Goal: Information Seeking & Learning: Learn about a topic

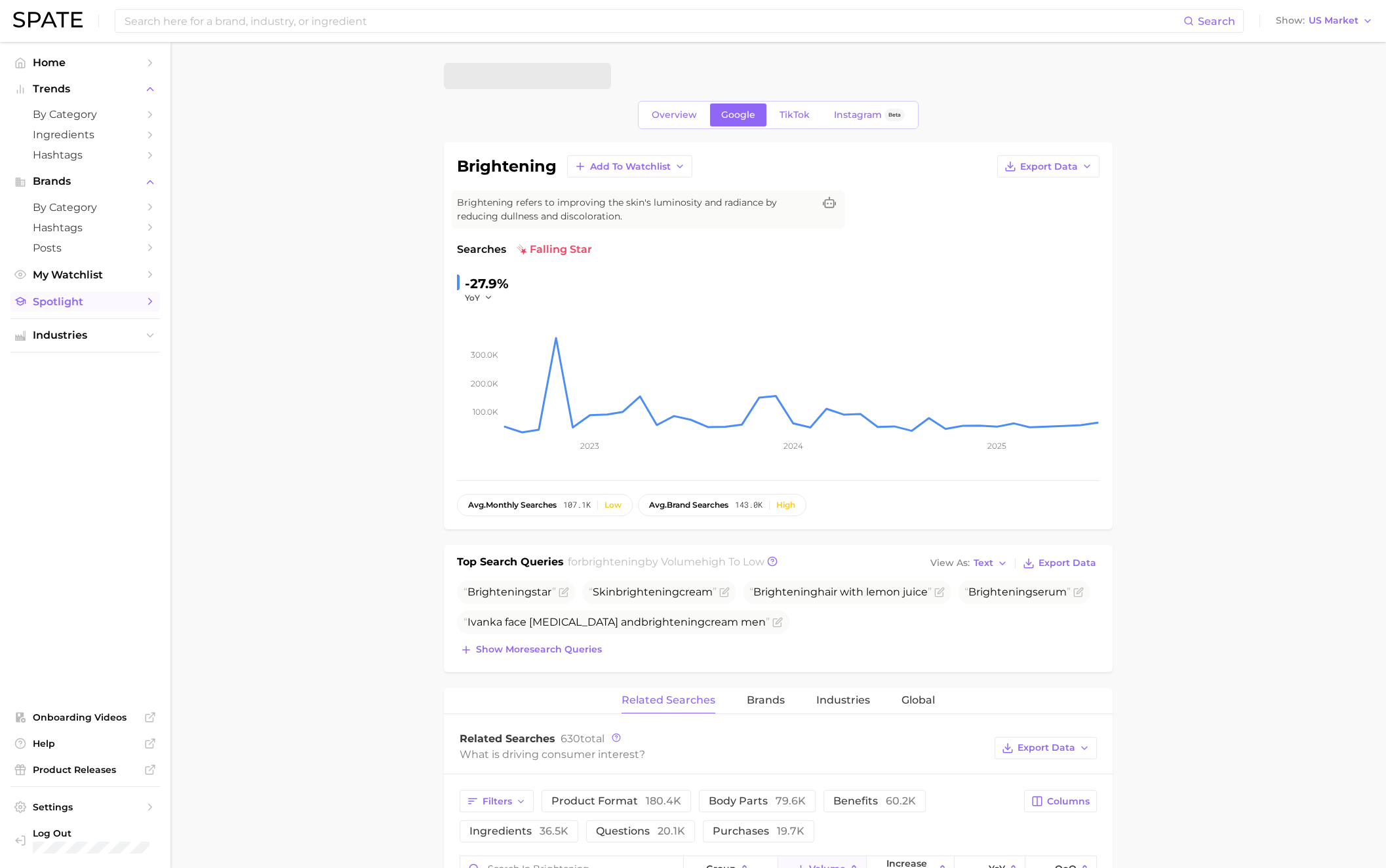
click at [72, 306] on span "Spotlight" at bounding box center [85, 301] width 105 height 13
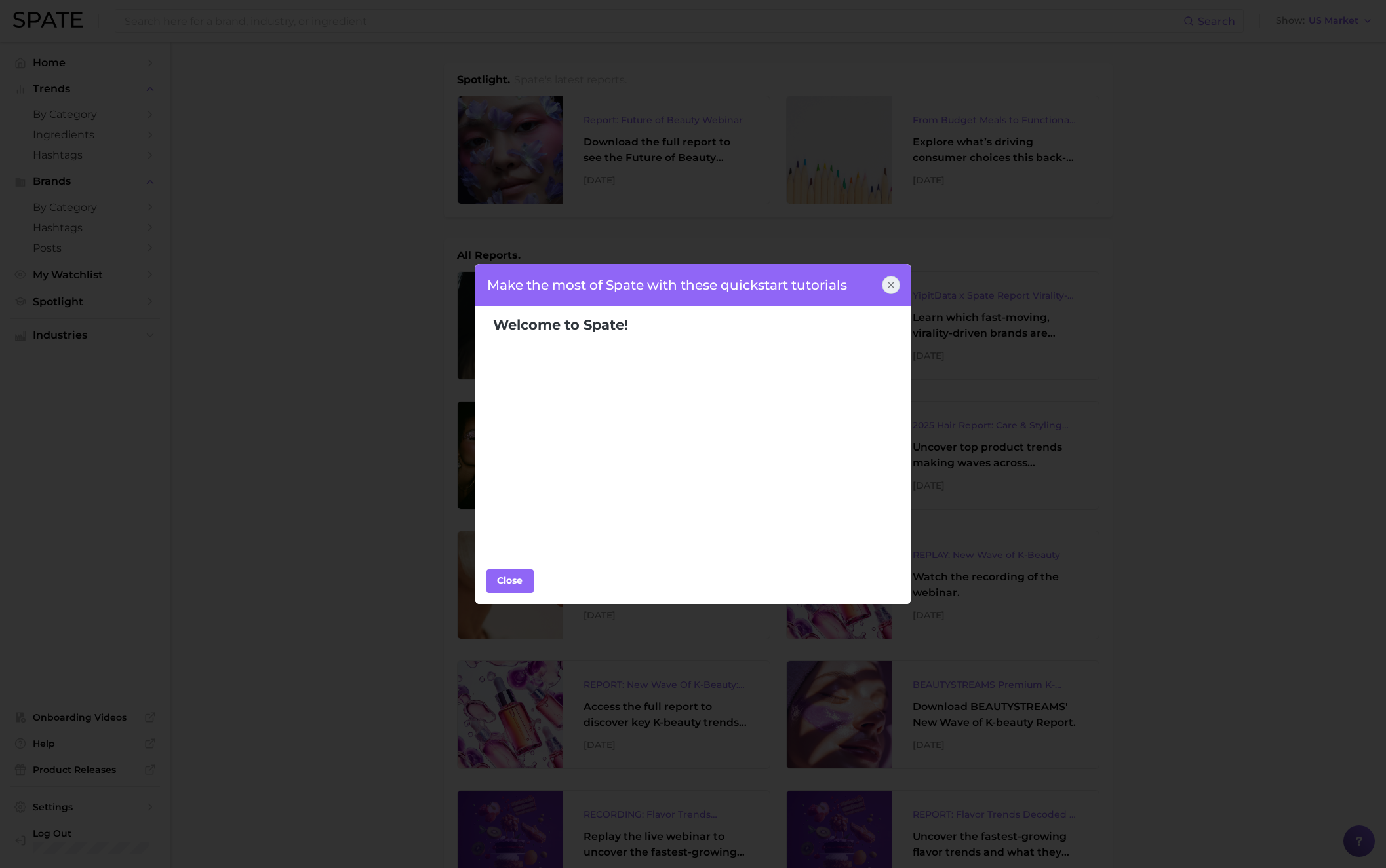
click at [892, 285] on icon at bounding box center [891, 285] width 5 height 5
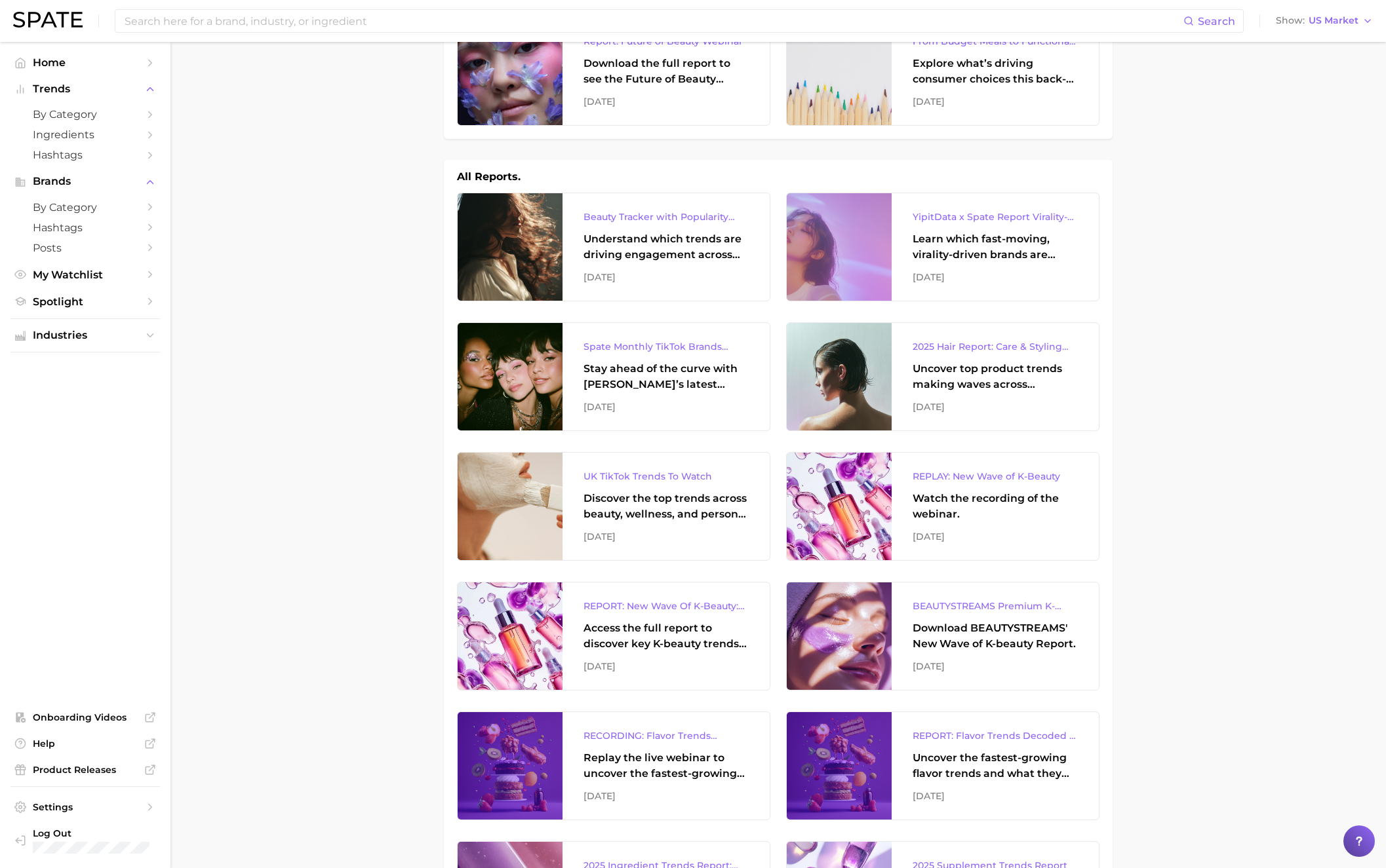
scroll to position [80, 0]
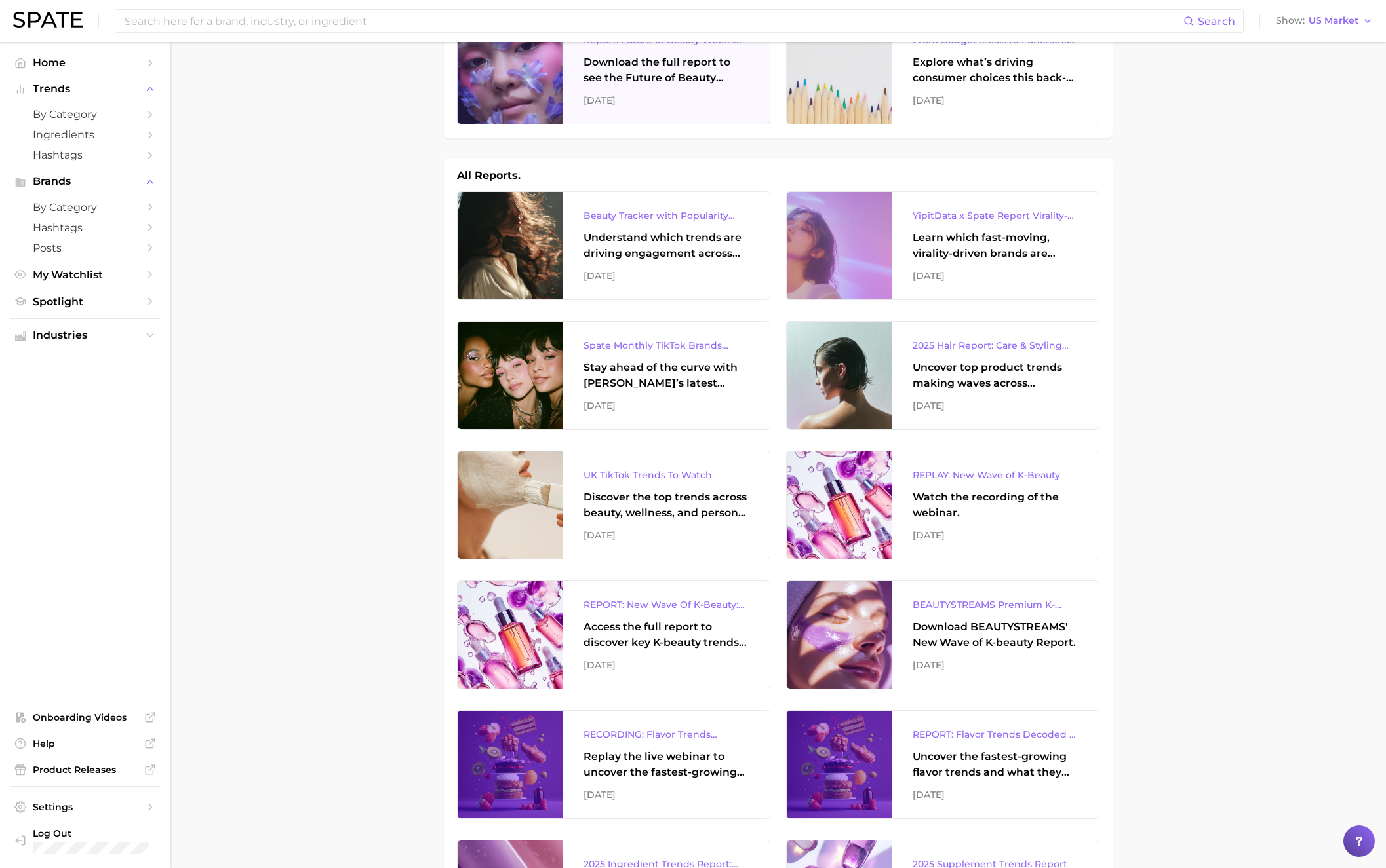
click at [623, 92] on div "September 2025" at bounding box center [666, 100] width 165 height 16
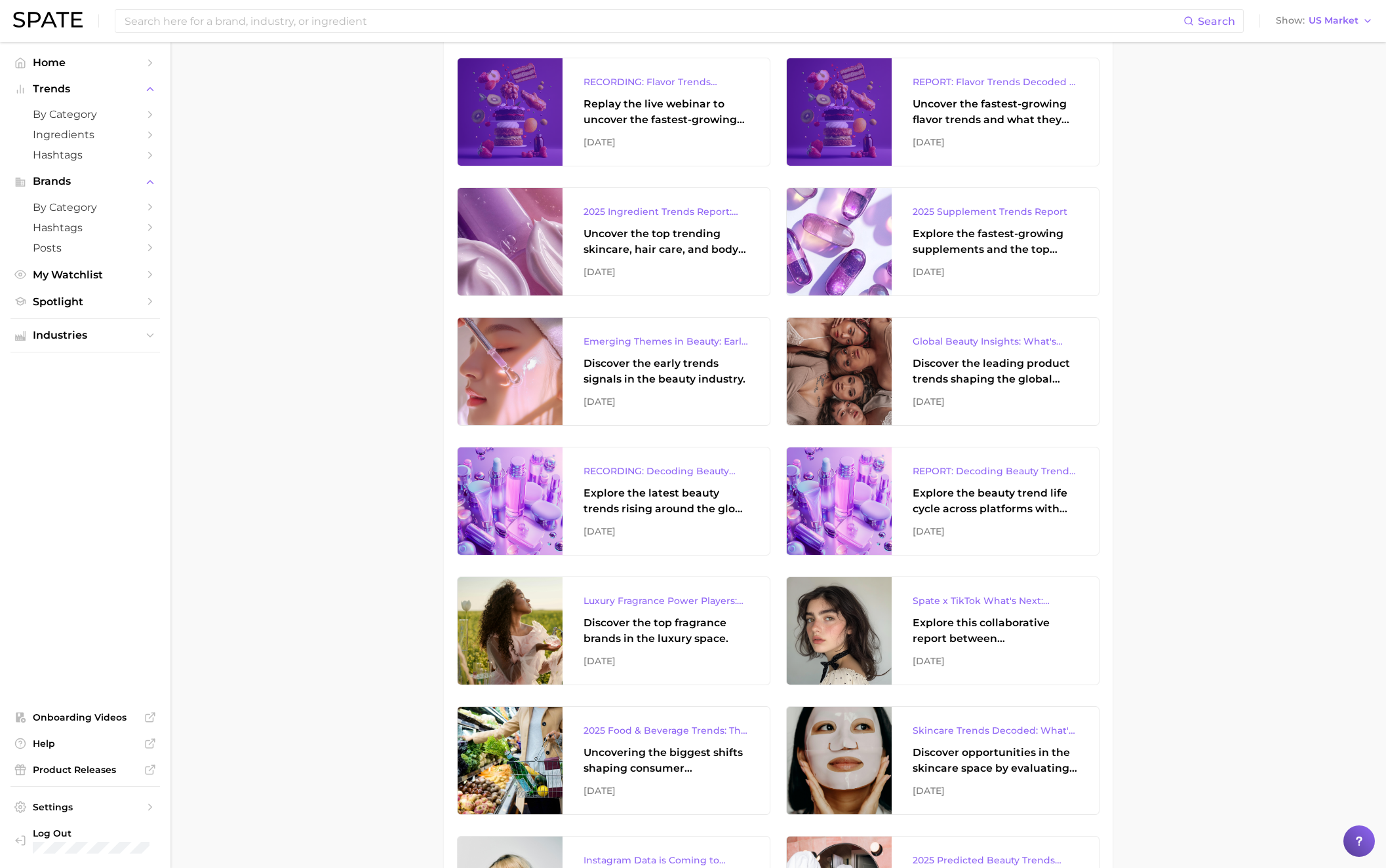
scroll to position [735, 0]
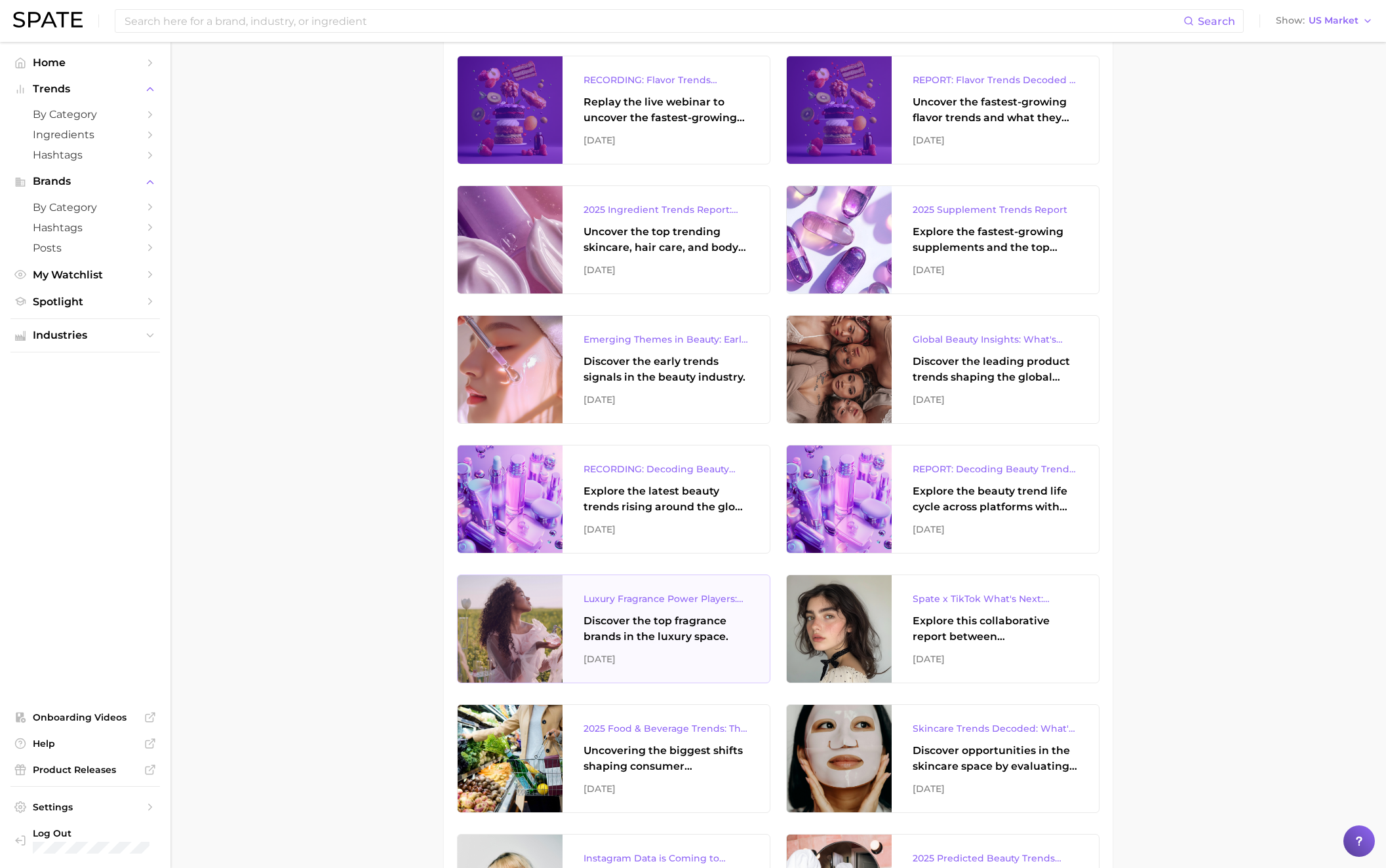
click at [653, 629] on div "Discover the top fragrance brands in the luxury space." at bounding box center [666, 629] width 165 height 32
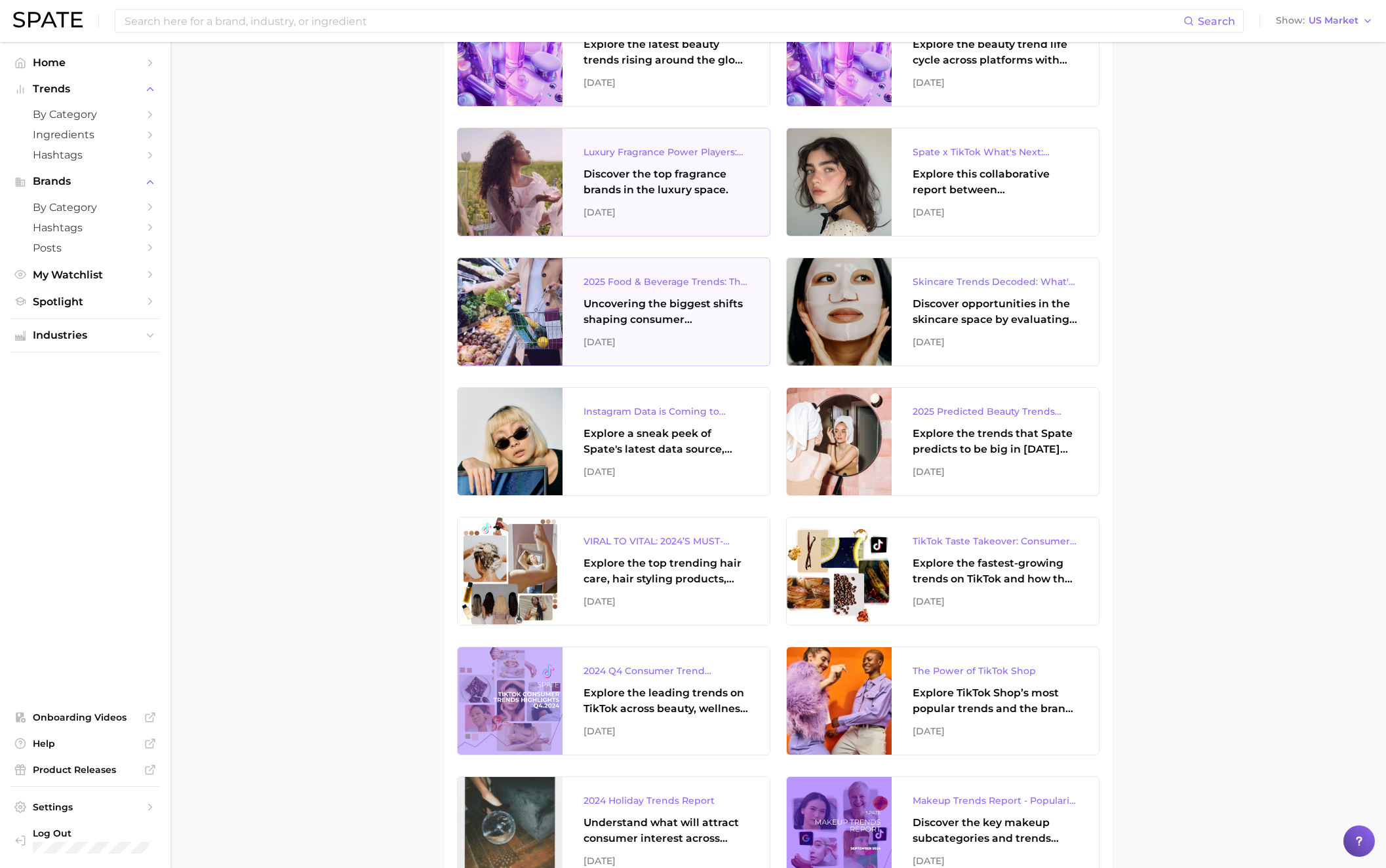
scroll to position [1192, 0]
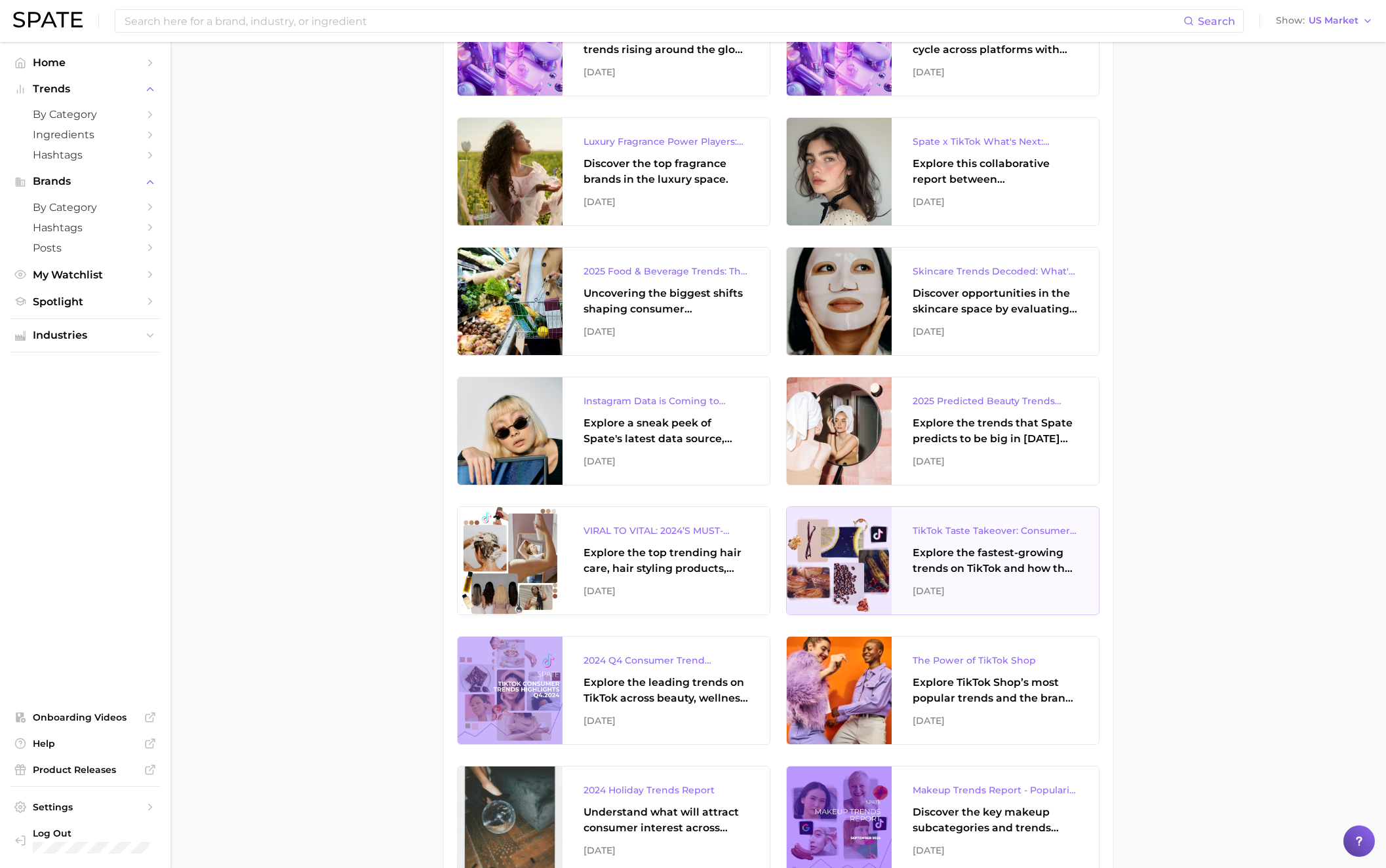
click at [1000, 562] on div "Explore the fastest-growing trends on TikTok and how they reveal consumers' gro…" at bounding box center [995, 561] width 165 height 32
click at [204, 18] on input at bounding box center [653, 21] width 1060 height 23
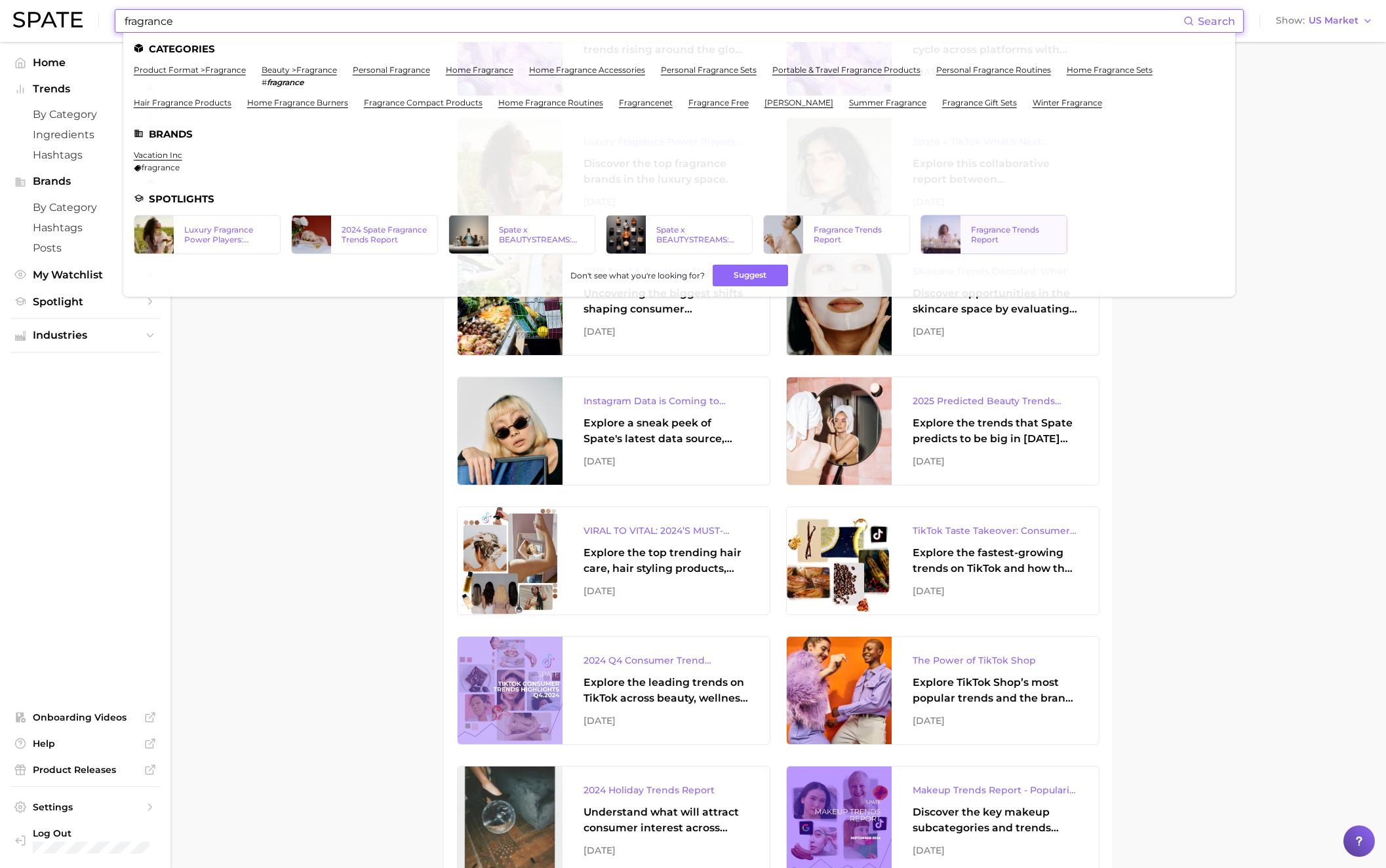
type input "fragrance"
click at [952, 242] on div at bounding box center [940, 234] width 39 height 38
click at [382, 237] on div "2024 Spate Fragrance Trends Report" at bounding box center [384, 234] width 85 height 19
click at [693, 231] on div "Spate x BEAUTYSTREAMS: Fragrance Market Overview" at bounding box center [699, 234] width 85 height 19
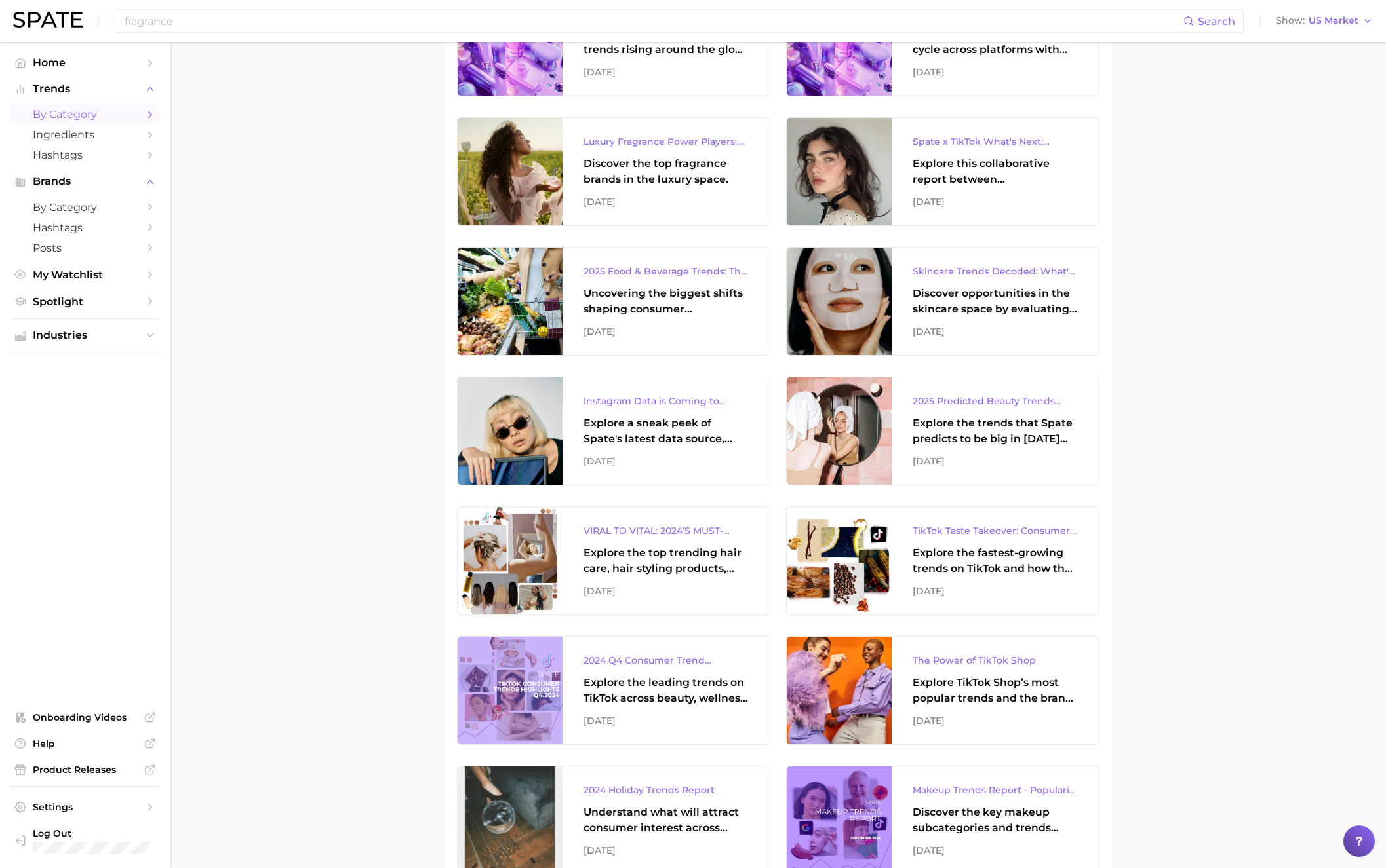
click at [77, 107] on link "by Category" at bounding box center [85, 114] width 149 height 20
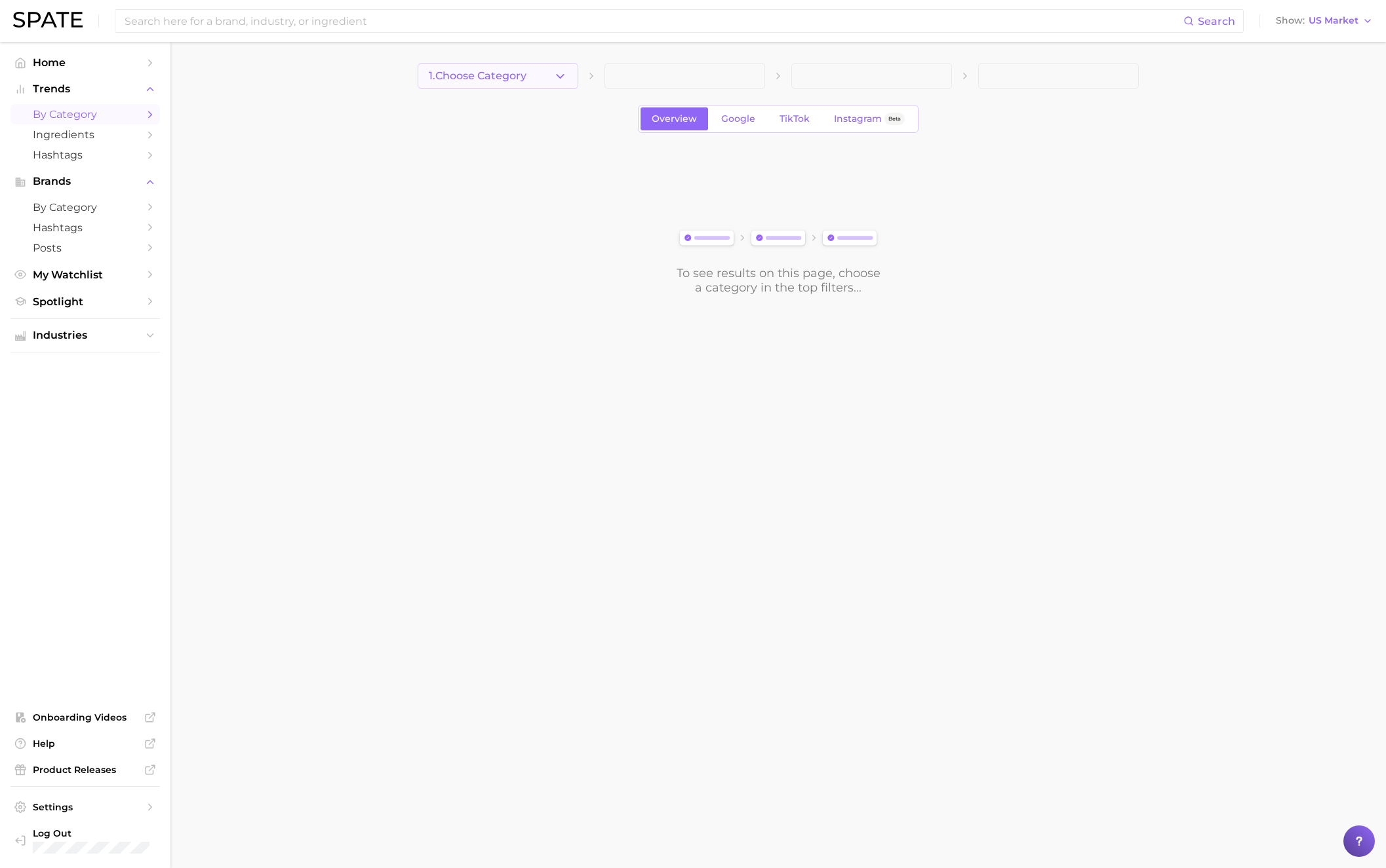
click at [511, 82] on button "1. Choose Category" at bounding box center [498, 75] width 161 height 26
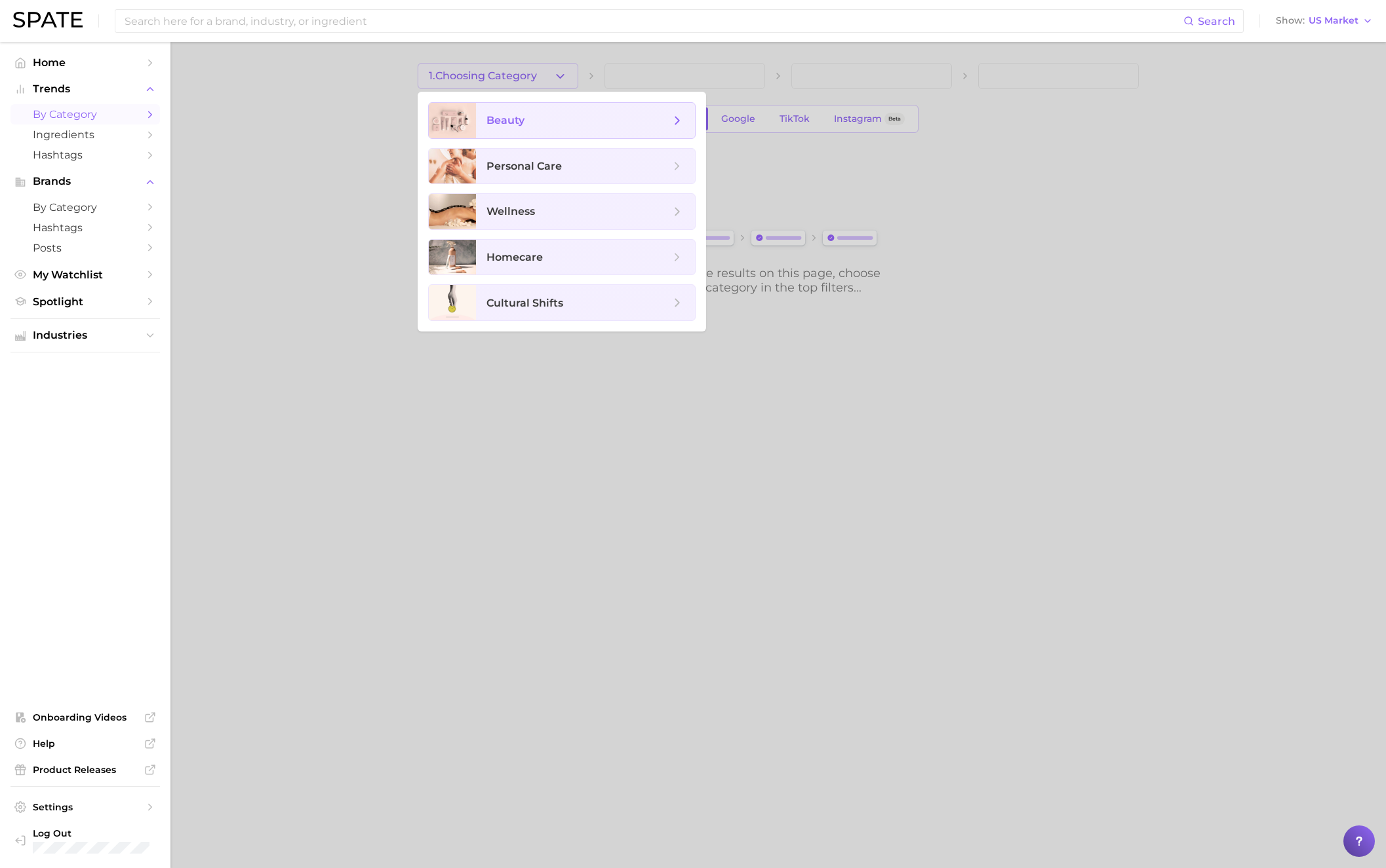
click at [508, 126] on span "beauty" at bounding box center [505, 120] width 38 height 13
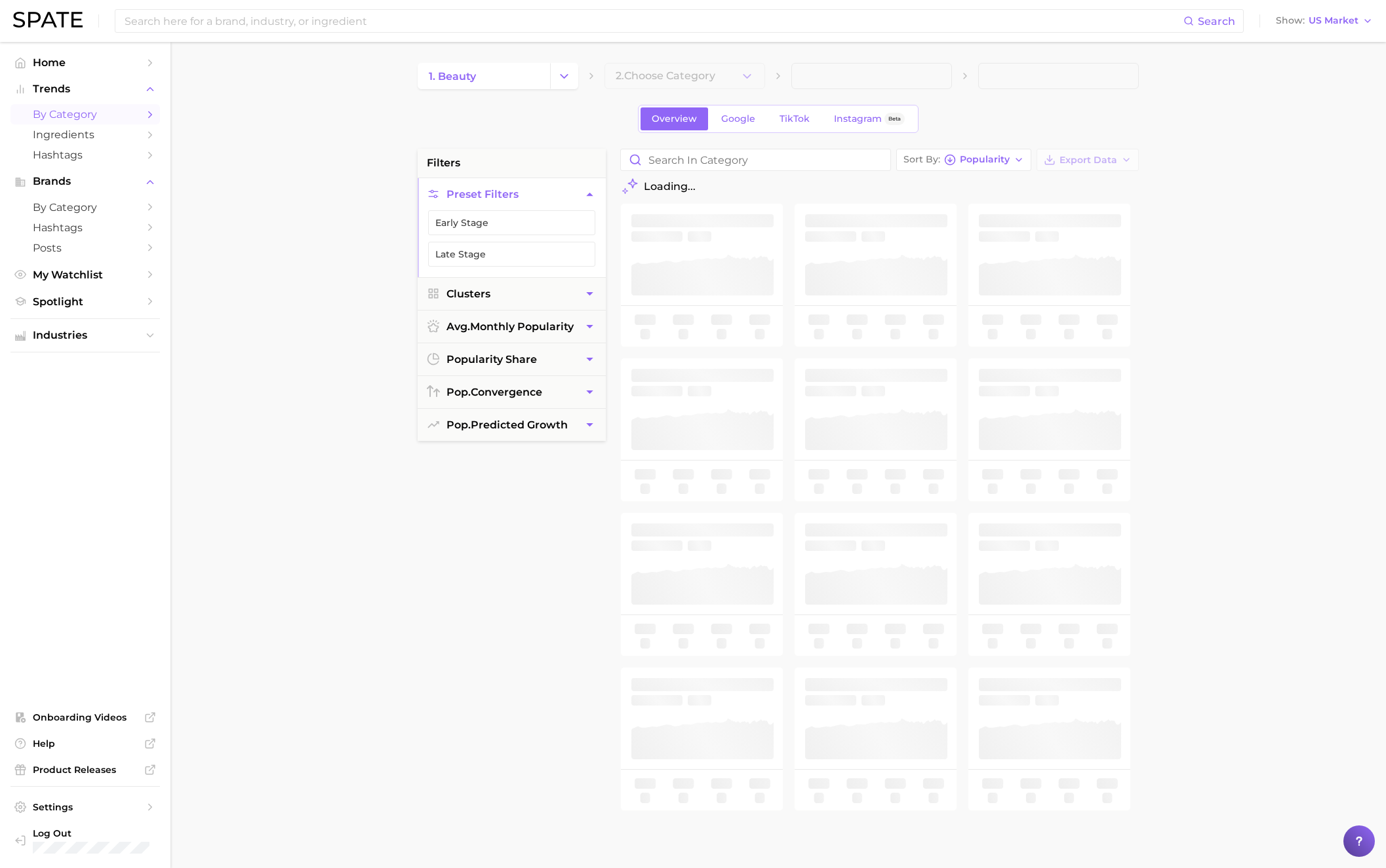
click at [734, 47] on main "1. beauty 2. Choose Category Overview Google TikTok Instagram Beta filters Pres…" at bounding box center [778, 539] width 1215 height 994
click at [743, 76] on icon "button" at bounding box center [747, 76] width 13 height 13
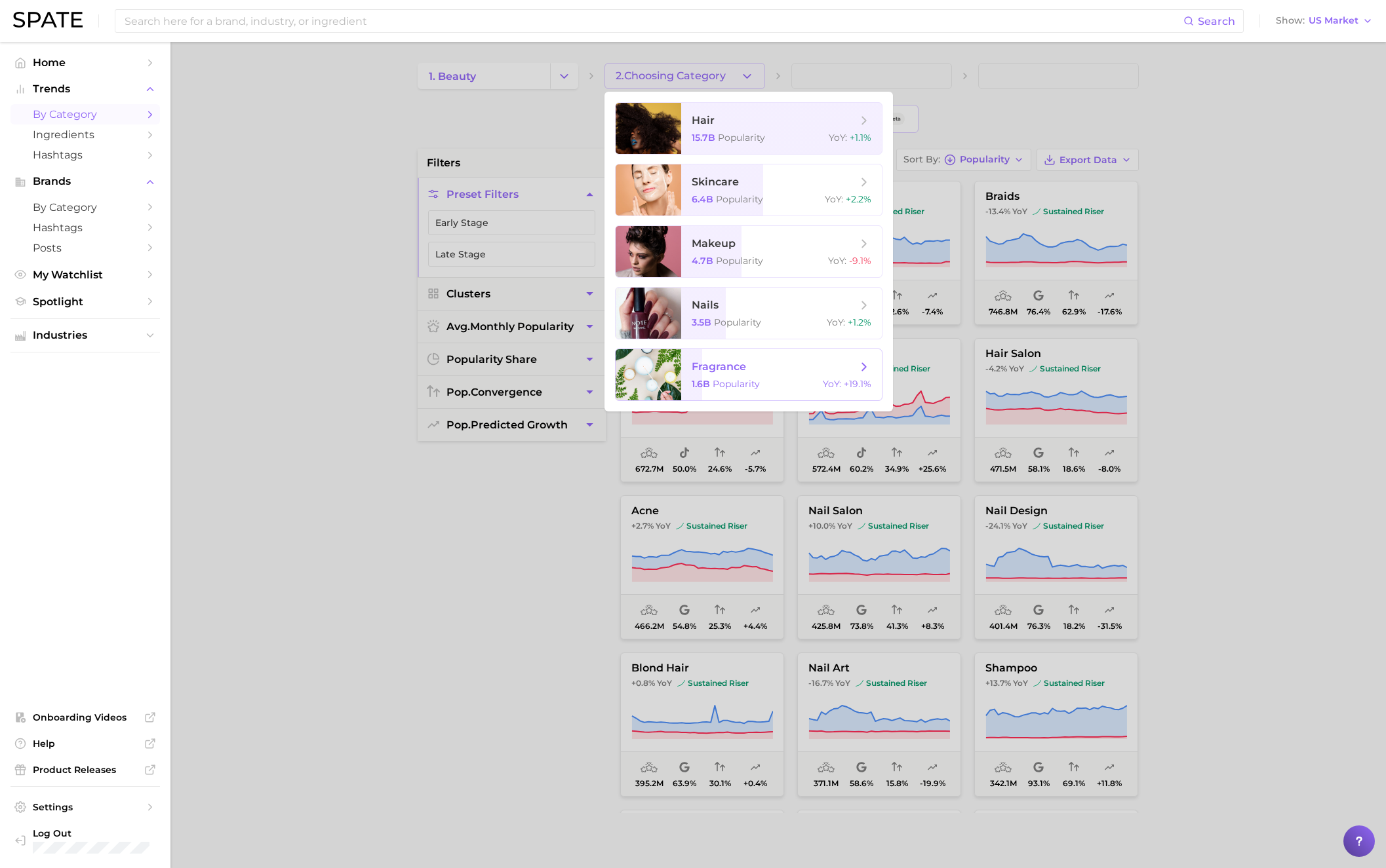
click at [698, 370] on span "fragrance" at bounding box center [719, 367] width 54 height 13
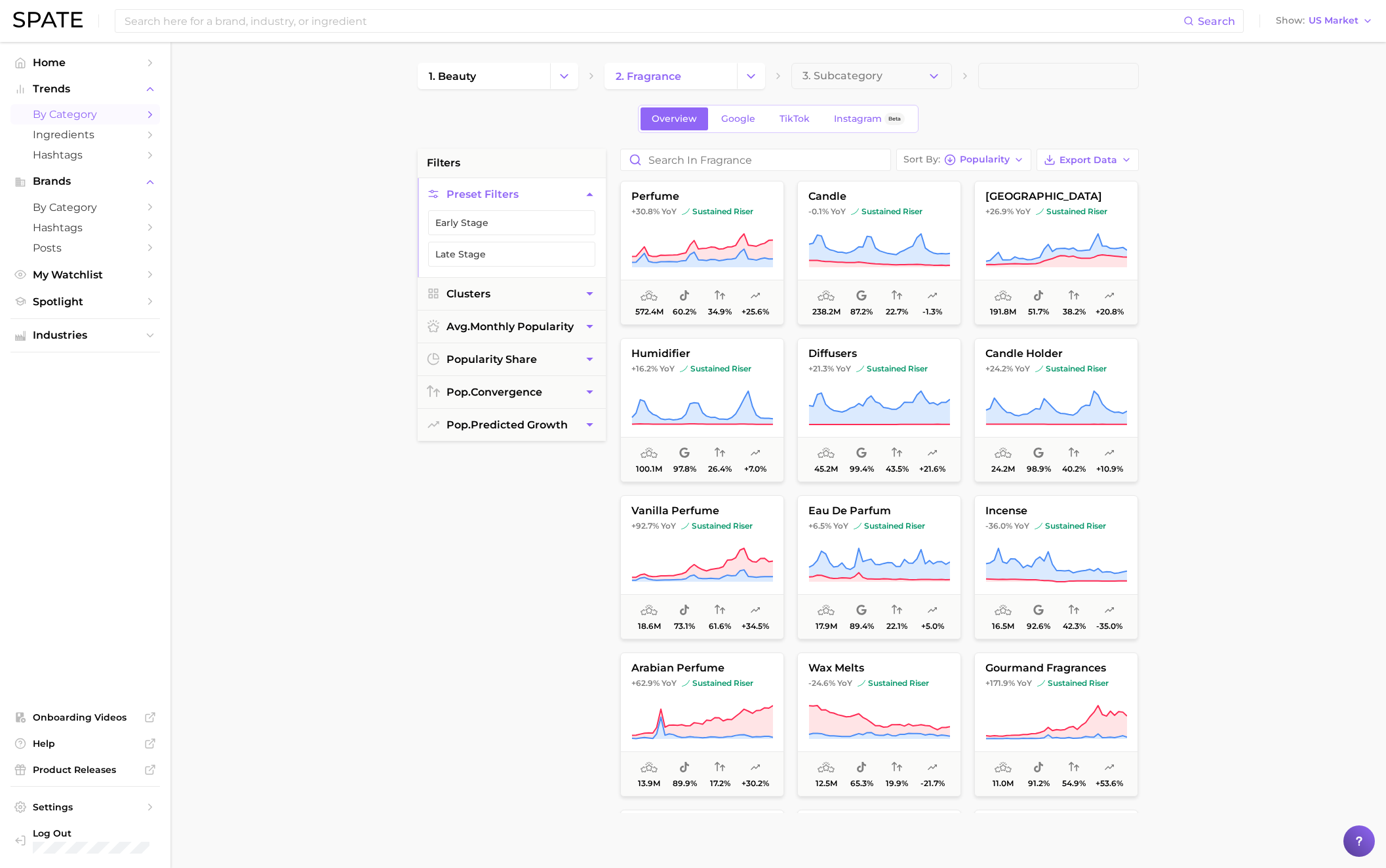
click at [900, 96] on div "1. beauty 2. fragrance 3. Subcategory Overview Google TikTok Instagram Beta fil…" at bounding box center [778, 516] width 721 height 907
click at [904, 83] on button "3. Subcategory" at bounding box center [872, 75] width 161 height 26
